Goal: Download file/media

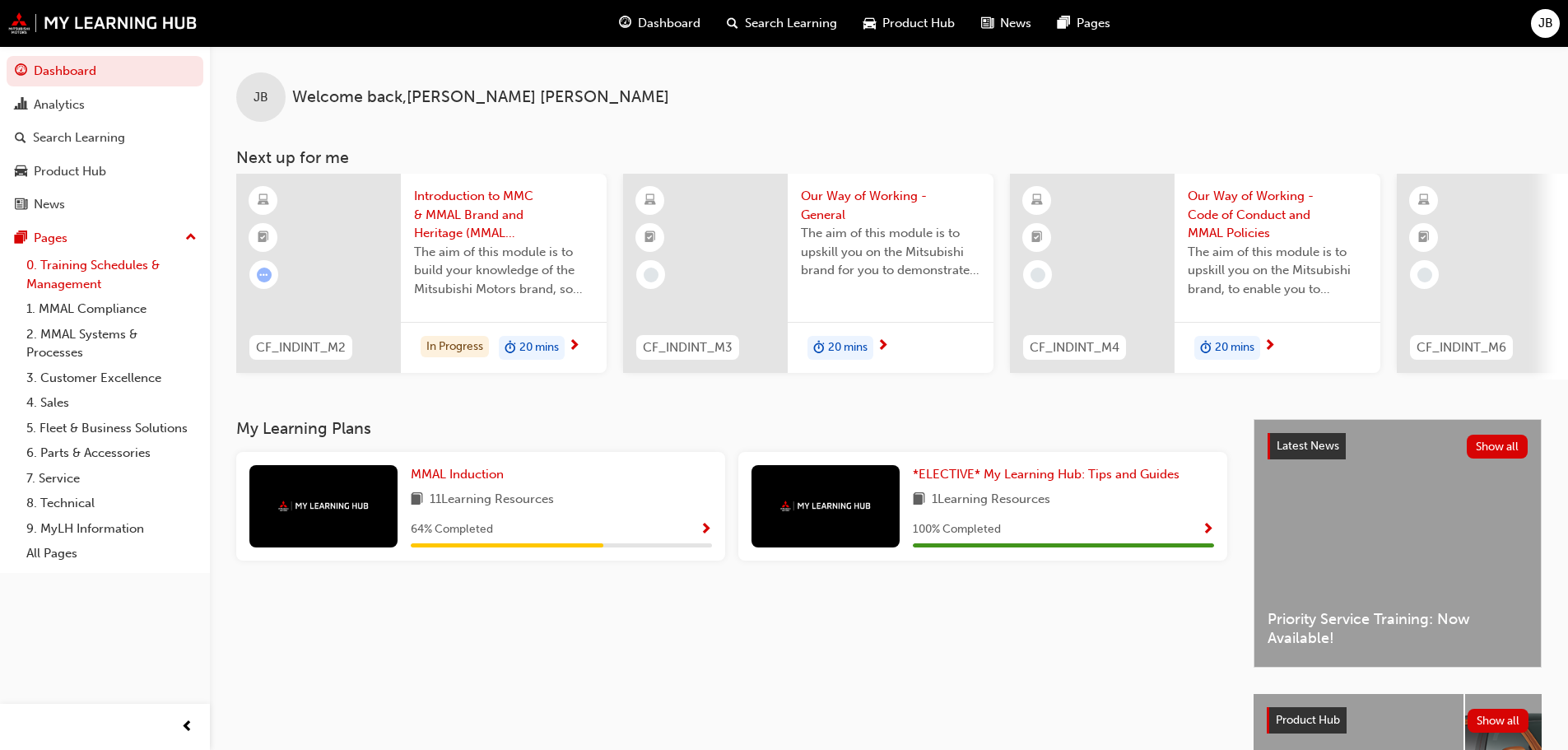
click at [72, 280] on link "0. Training Schedules & Management" at bounding box center [112, 274] width 184 height 44
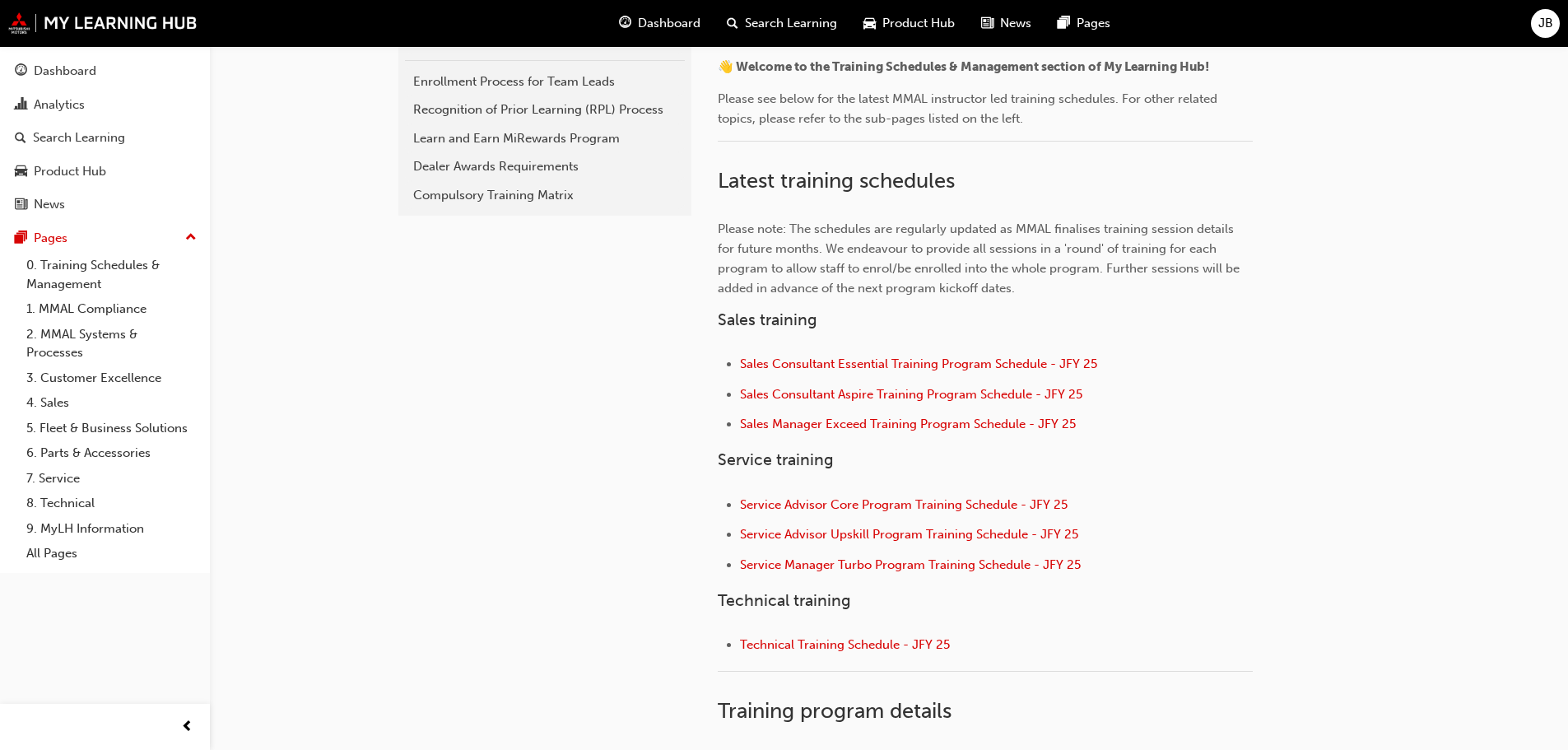
scroll to position [412, 0]
click at [833, 562] on span "Service Manager Turbo Program Training Schedule - JFY 25" at bounding box center [910, 562] width 341 height 15
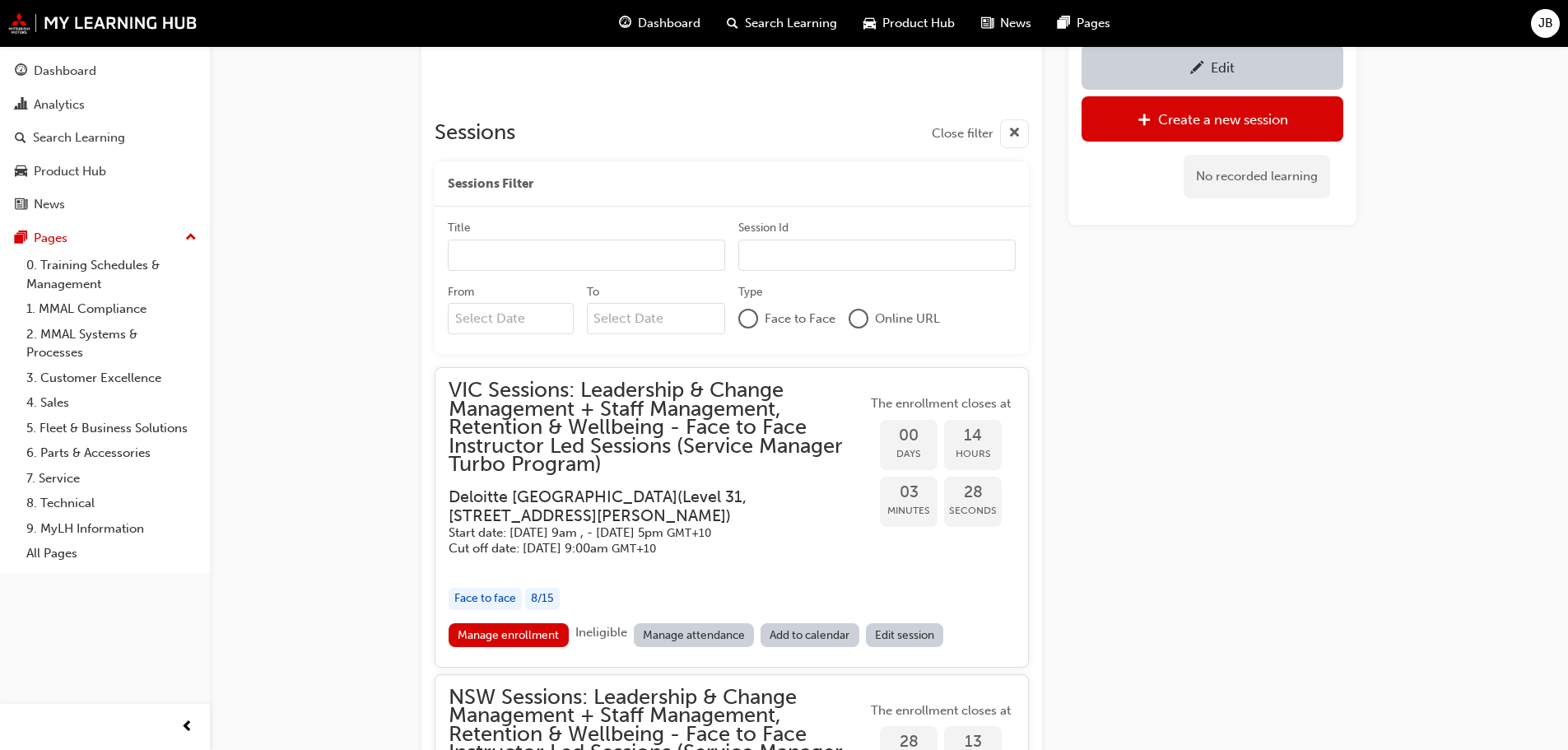
scroll to position [1722, 0]
click at [503, 636] on link "Manage enrollment" at bounding box center [509, 633] width 120 height 24
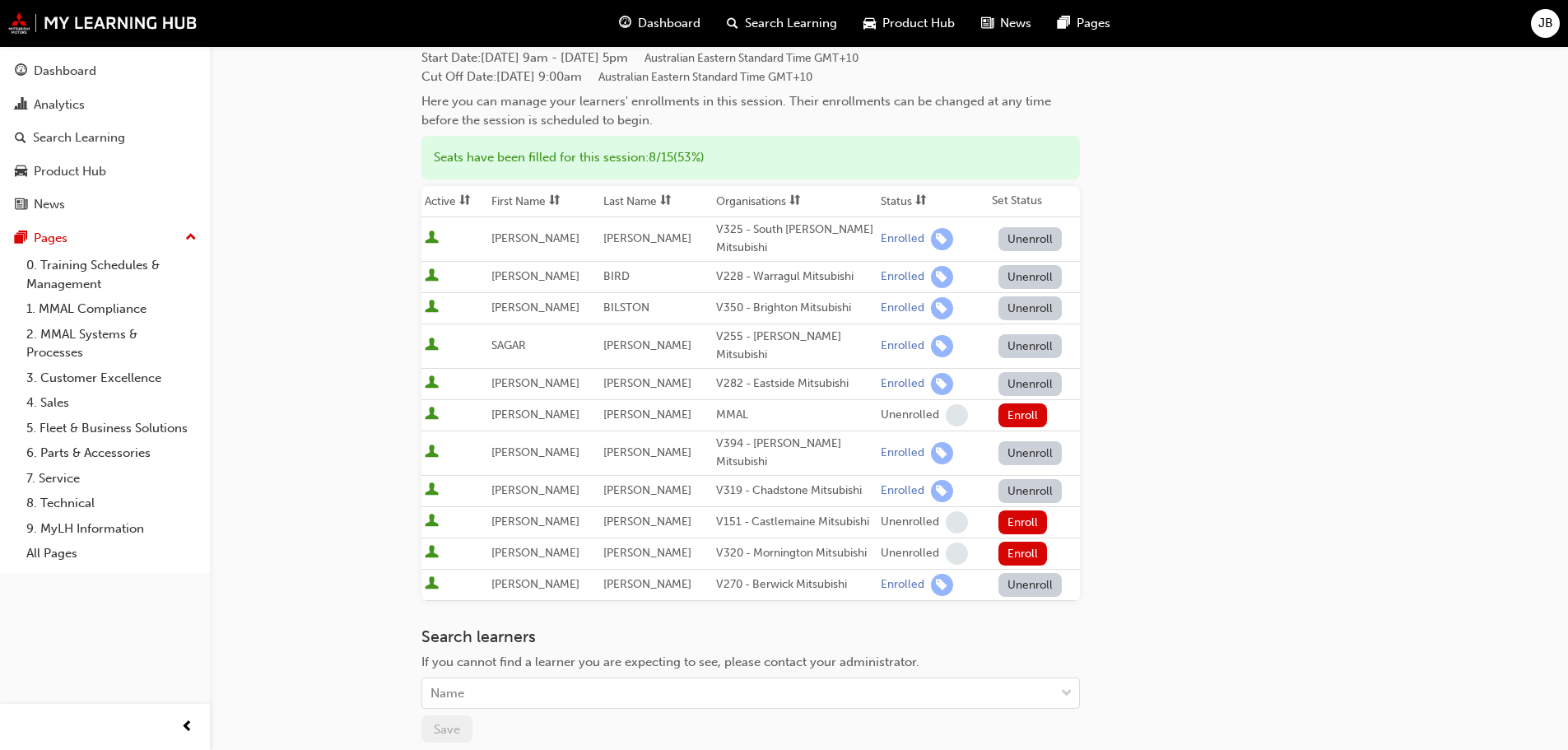
scroll to position [329, 0]
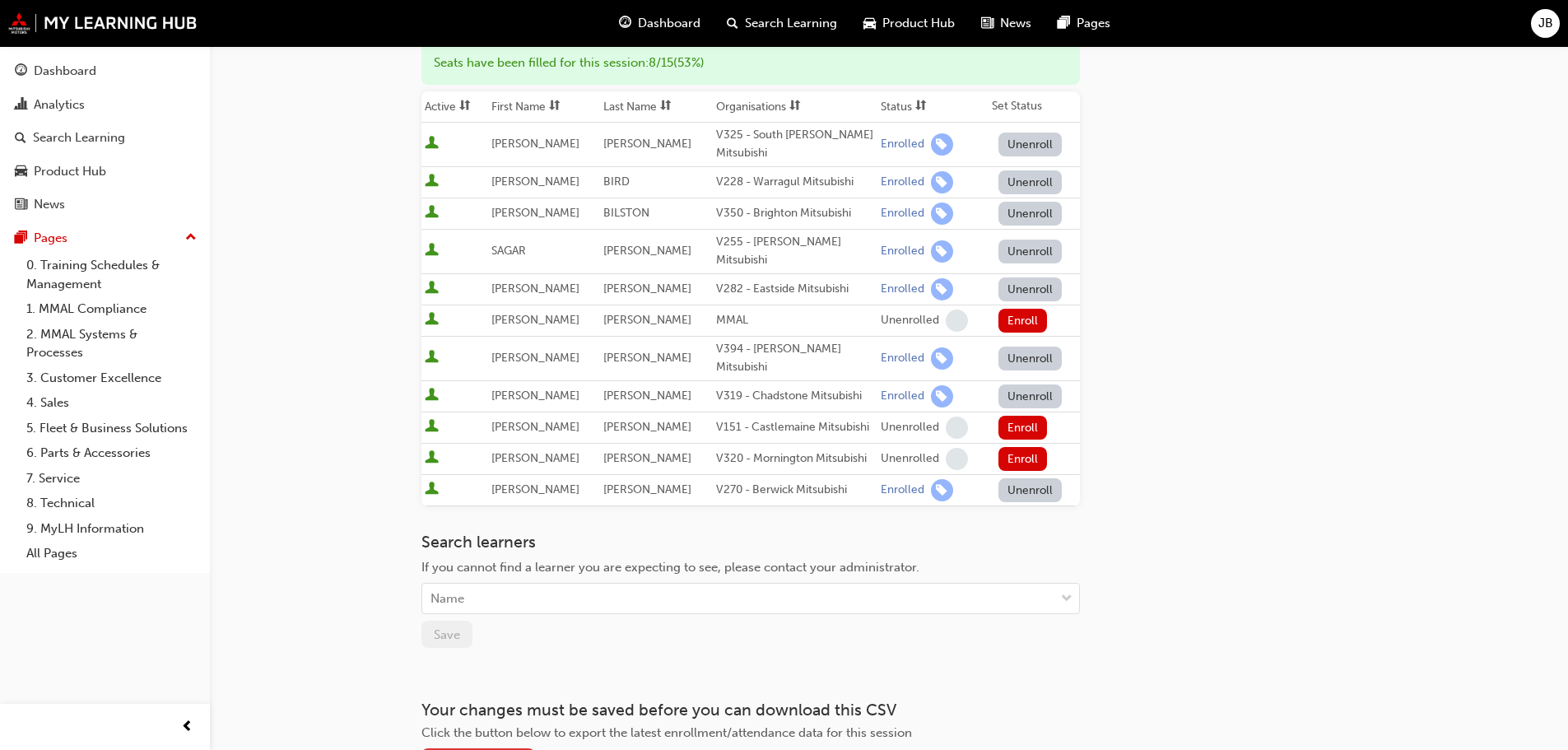
click at [480, 749] on div "Download CSV" at bounding box center [486, 761] width 76 height 14
